Goal: Information Seeking & Learning: Learn about a topic

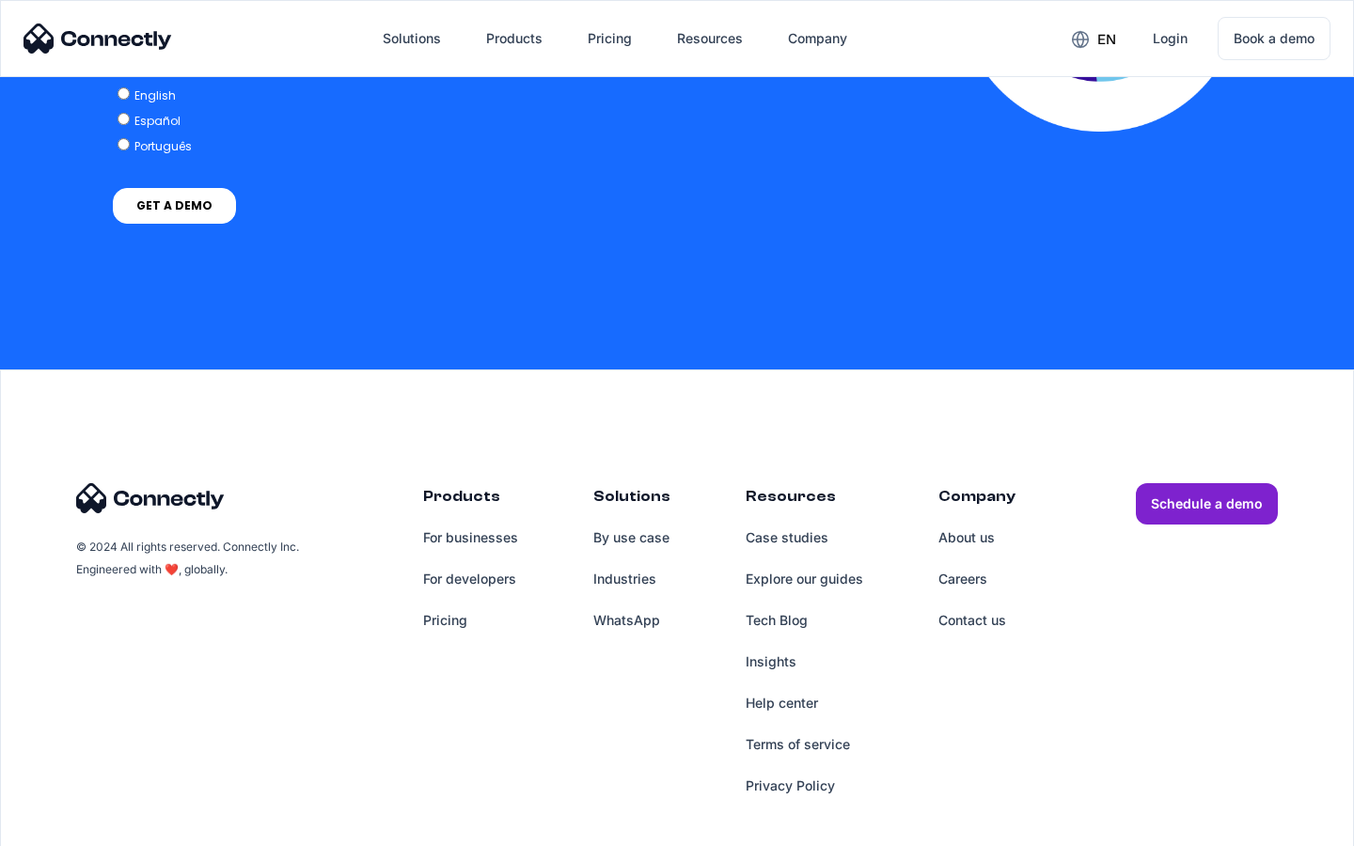
scroll to position [4128, 0]
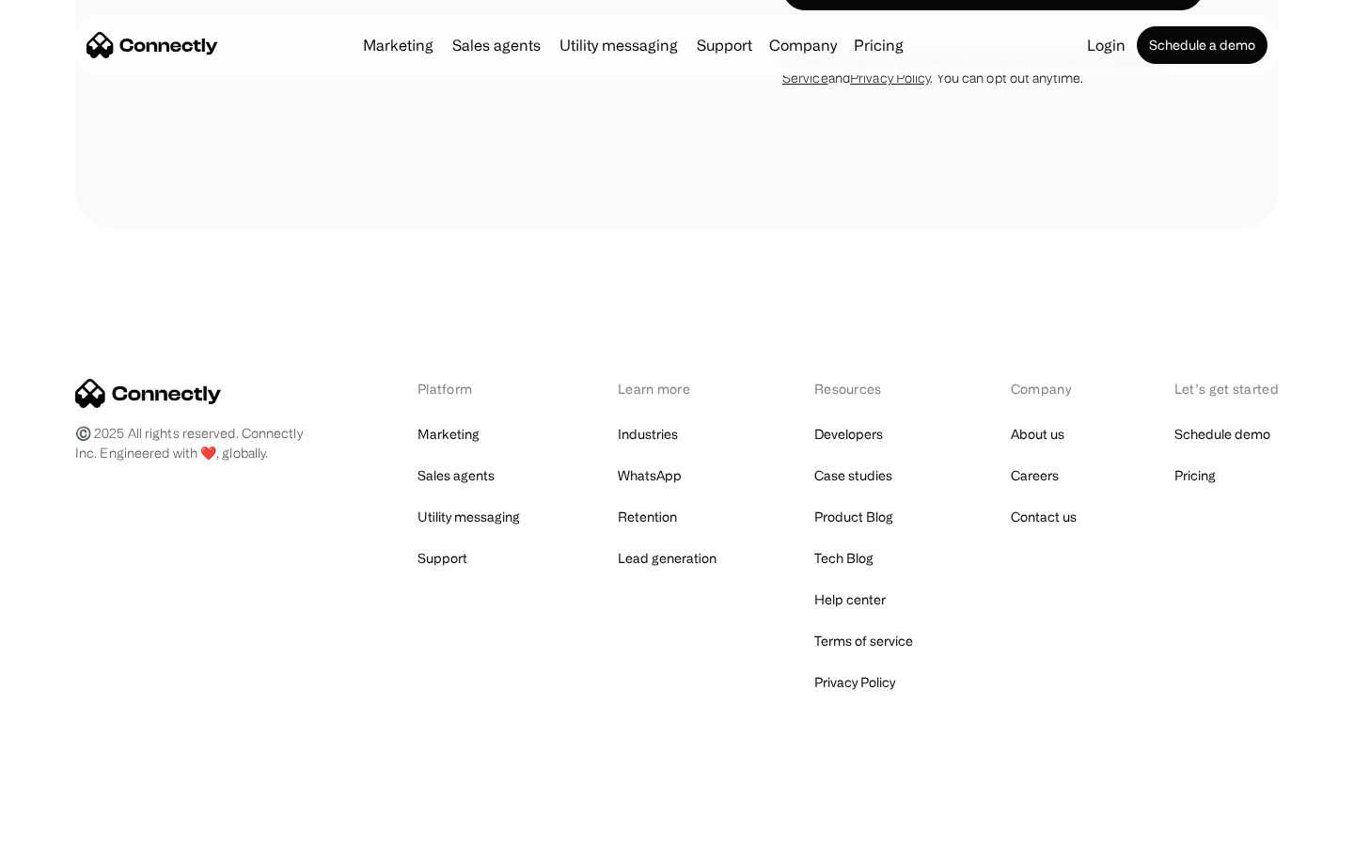
scroll to position [1731, 0]
